Goal: Transaction & Acquisition: Register for event/course

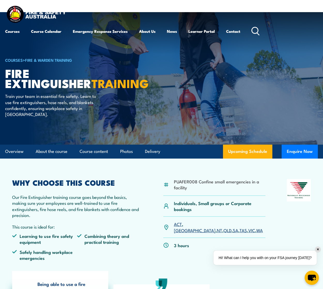
click at [216, 227] on link "NT" at bounding box center [218, 230] width 5 height 6
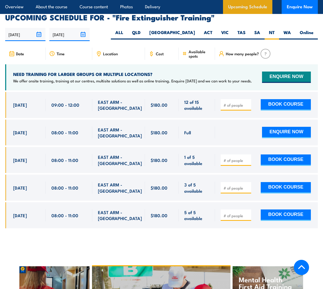
scroll to position [869, 0]
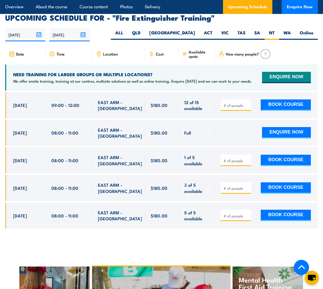
click at [226, 158] on input "number" at bounding box center [236, 160] width 26 height 5
click at [246, 157] on span at bounding box center [235, 160] width 27 height 6
type input "1"
click at [247, 158] on input "1" at bounding box center [236, 160] width 26 height 5
click at [284, 155] on button "BOOK COURSE" at bounding box center [285, 160] width 50 height 11
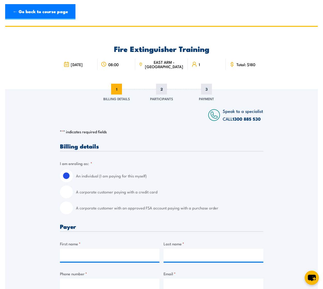
click at [67, 190] on input "A corporate customer paying with a credit card" at bounding box center [66, 191] width 13 height 13
radio input "true"
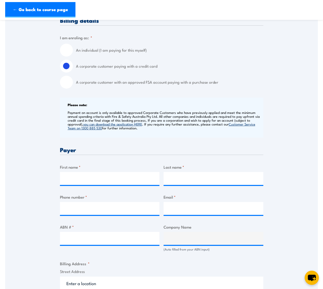
scroll to position [129, 0]
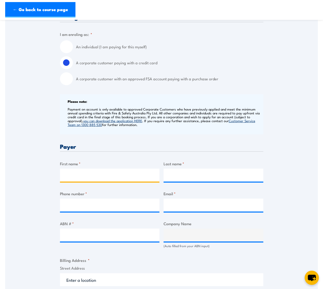
click at [83, 175] on input "First name *" at bounding box center [110, 174] width 100 height 13
type input "Ange"
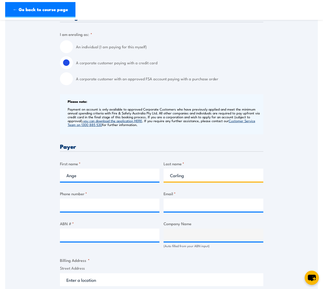
type input "Carling"
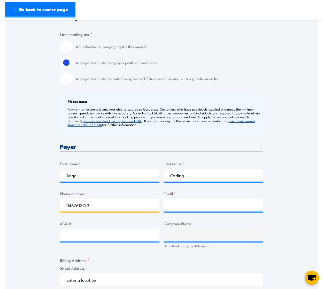
type input "0467613743"
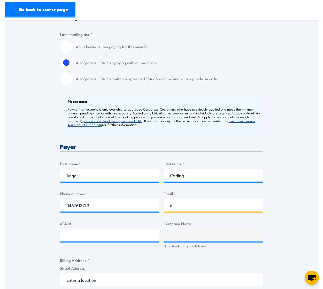
type input "[PERSON_NAME][EMAIL_ADDRESS][DOMAIN_NAME]"
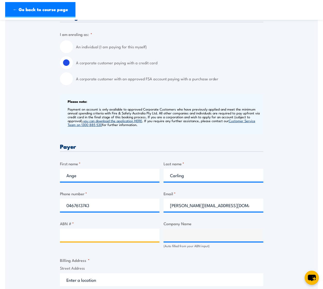
click at [83, 238] on input "ABN # *" at bounding box center [110, 234] width 100 height 13
click at [89, 237] on input "ABN # *" at bounding box center [110, 234] width 100 height 13
type input "58091668110"
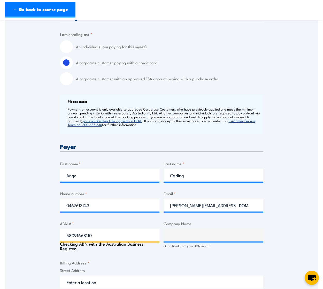
type input "APT MANAGEMENT SERVICES PTY LIMITED"
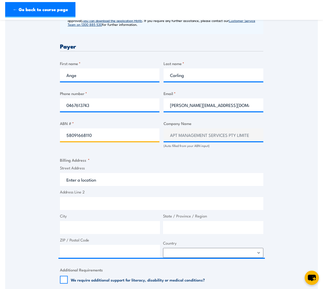
scroll to position [232, 0]
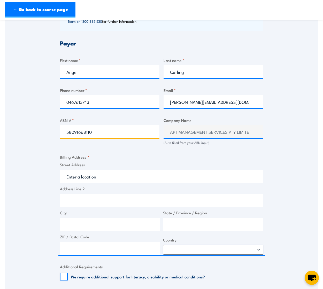
type input "58091668110"
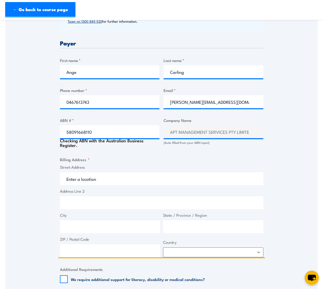
click at [84, 175] on input "Street Address" at bounding box center [161, 178] width 203 height 13
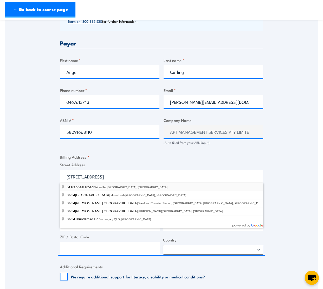
type input "[STREET_ADDRESS]"
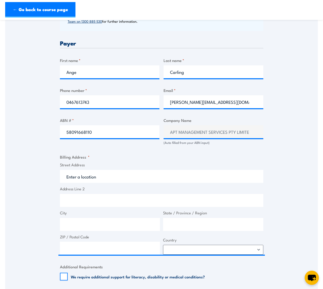
type input "[STREET_ADDRESS][PERSON_NAME]"
type input "Winnellie"
type input "[GEOGRAPHIC_DATA]"
type input "0820"
select select "[GEOGRAPHIC_DATA]"
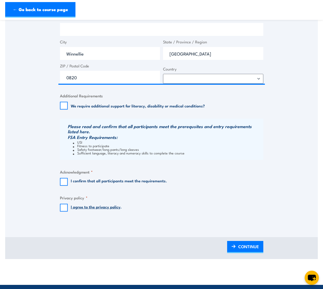
scroll to position [413, 0]
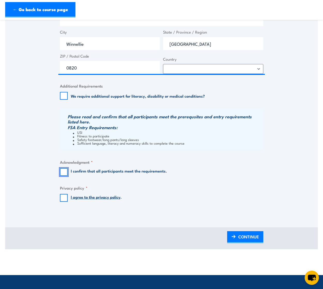
click at [64, 173] on input "I confirm that all participants meet the requirements." at bounding box center [64, 172] width 8 height 8
checkbox input "true"
click at [61, 198] on input "I agree to the privacy policy ." at bounding box center [64, 198] width 8 height 8
checkbox input "true"
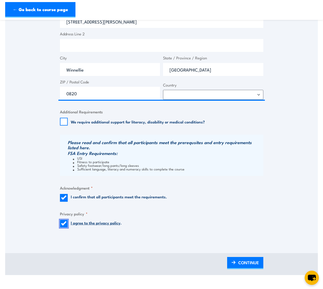
scroll to position [490, 0]
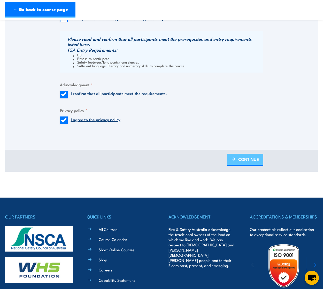
click at [246, 157] on span "CONTINUE" at bounding box center [248, 159] width 21 height 14
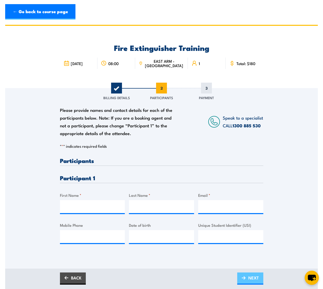
scroll to position [0, 0]
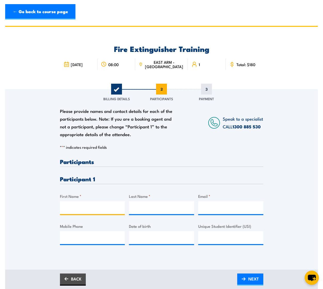
click at [86, 209] on input "First Name *" at bounding box center [92, 207] width 65 height 13
type input "Braeden"
type input "Stubbs"
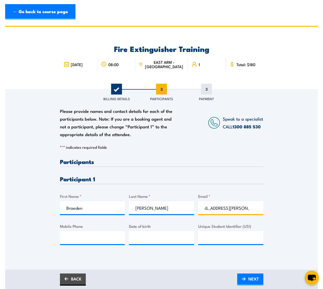
scroll to position [0, 12]
type input "braeden.stubbs@apa.com.au"
click at [79, 239] on input "Mobile Phone" at bounding box center [92, 237] width 65 height 13
type input "0491213643"
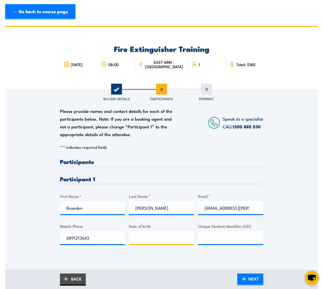
type input "__/__/____"
click at [164, 242] on input "__/__/____" at bounding box center [161, 237] width 65 height 13
click at [213, 283] on div "BACK NEXT" at bounding box center [161, 279] width 203 height 12
click at [154, 238] on input "__/__/____" at bounding box center [161, 237] width 65 height 13
type input "17/08/1991"
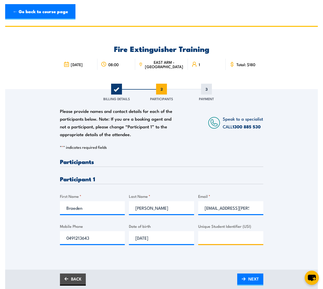
click at [216, 241] on input "Unique Student Identifier (USI)" at bounding box center [230, 237] width 65 height 13
paste input "6ET4KS298B"
type input "6ET4KS298B"
click at [251, 278] on span "NEXT" at bounding box center [253, 279] width 11 height 14
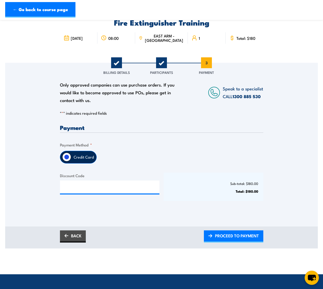
scroll to position [26, 0]
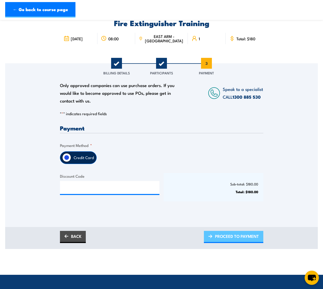
click at [241, 237] on span "PROCEED TO PAYMENT" at bounding box center [237, 236] width 44 height 14
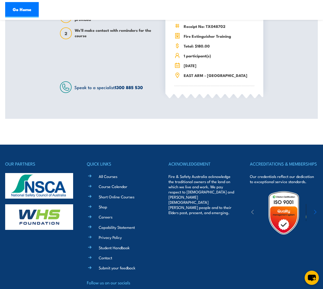
scroll to position [190, 0]
